Goal: Task Accomplishment & Management: Use online tool/utility

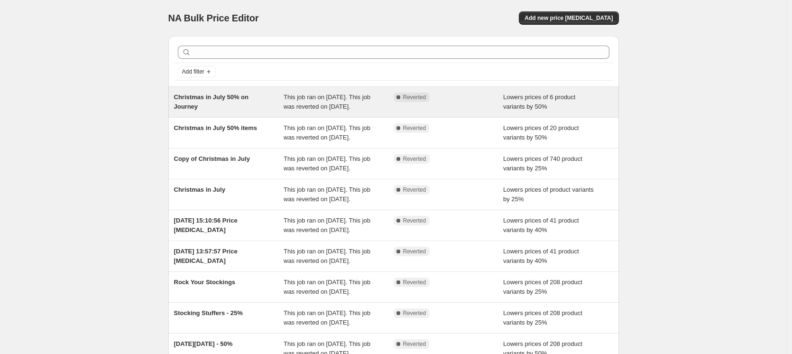
click at [237, 112] on div "Christmas in July 50% on Journey This job ran on July 15, 2025. This job was re…" at bounding box center [393, 102] width 451 height 30
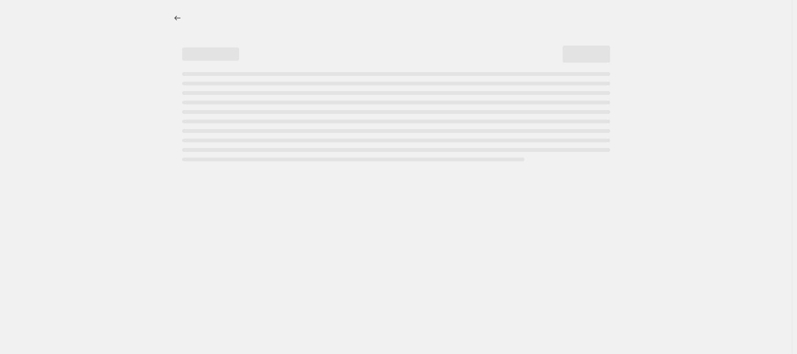
select select "percentage"
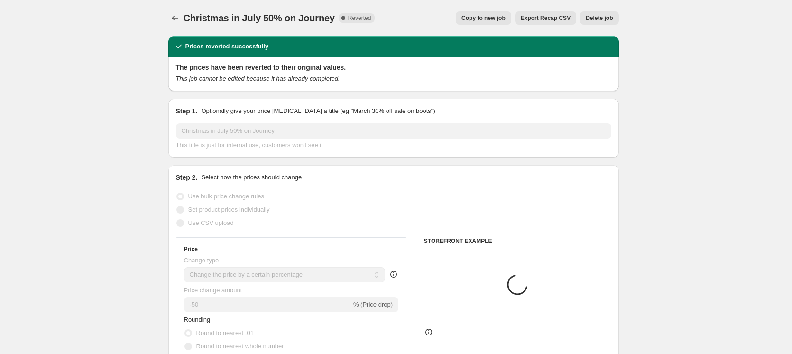
select select "vendor"
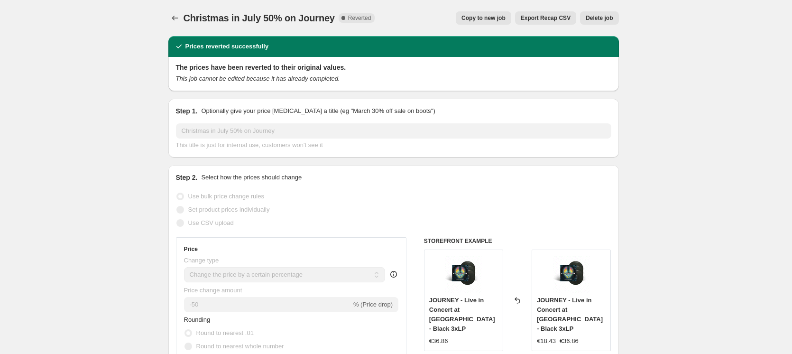
click at [497, 19] on span "Copy to new job" at bounding box center [484, 18] width 44 height 8
select select "percentage"
select select "vendor"
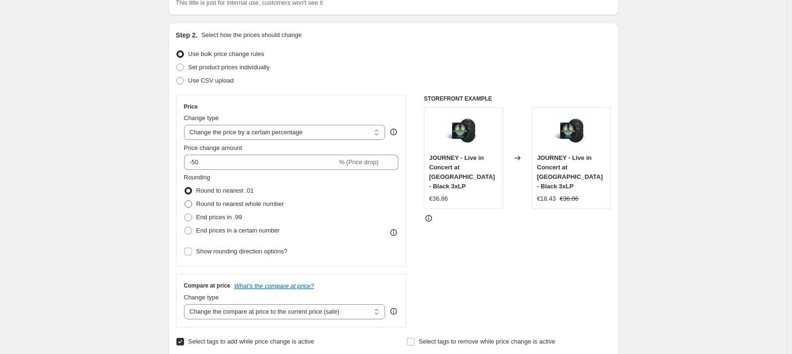
scroll to position [95, 0]
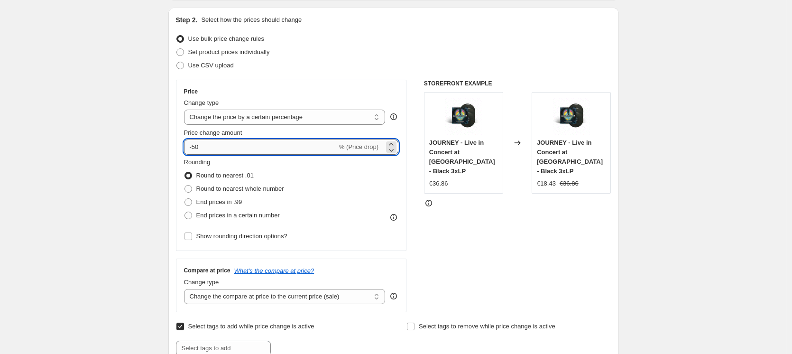
click at [220, 150] on input "-50" at bounding box center [260, 146] width 153 height 15
click at [395, 142] on icon at bounding box center [391, 143] width 9 height 9
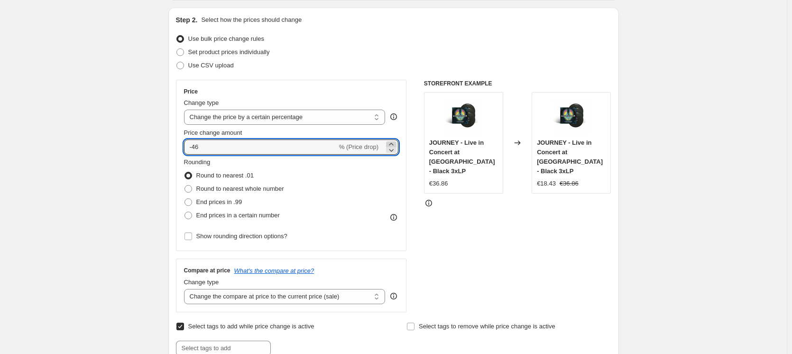
click at [395, 142] on icon at bounding box center [391, 143] width 9 height 9
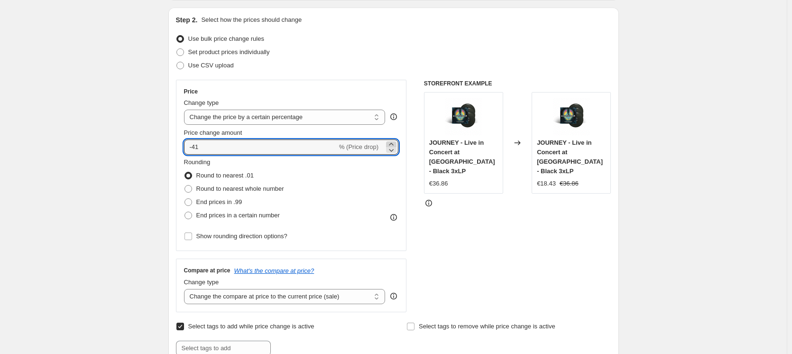
click at [395, 142] on icon at bounding box center [391, 143] width 9 height 9
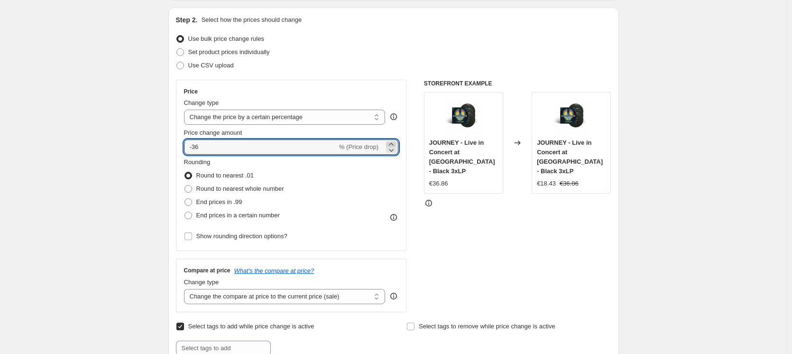
click at [395, 142] on icon at bounding box center [391, 143] width 9 height 9
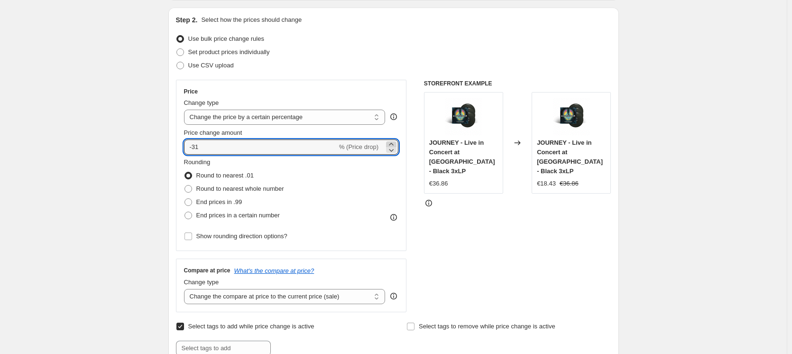
click at [395, 142] on icon at bounding box center [391, 143] width 9 height 9
type input "-30"
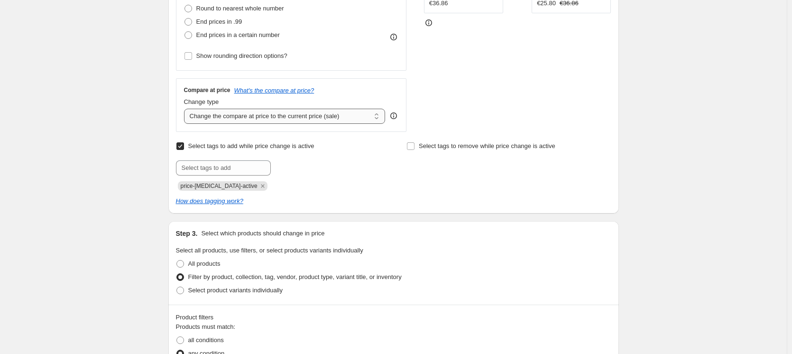
scroll to position [285, 0]
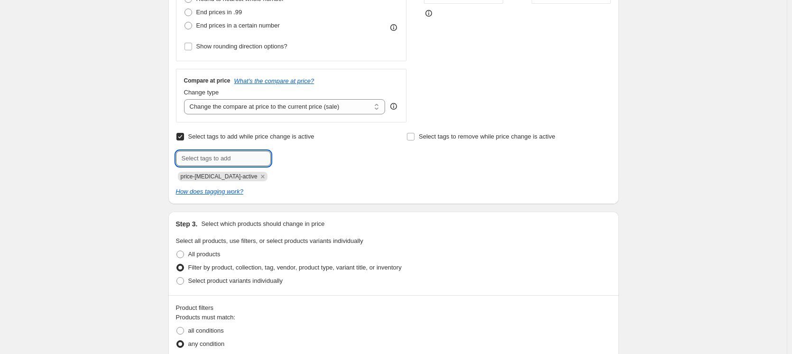
click at [236, 159] on input "text" at bounding box center [223, 158] width 95 height 15
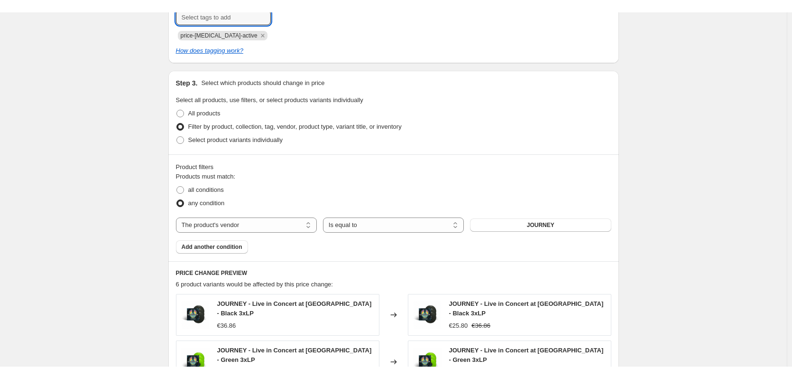
scroll to position [427, 0]
